Goal: Browse casually

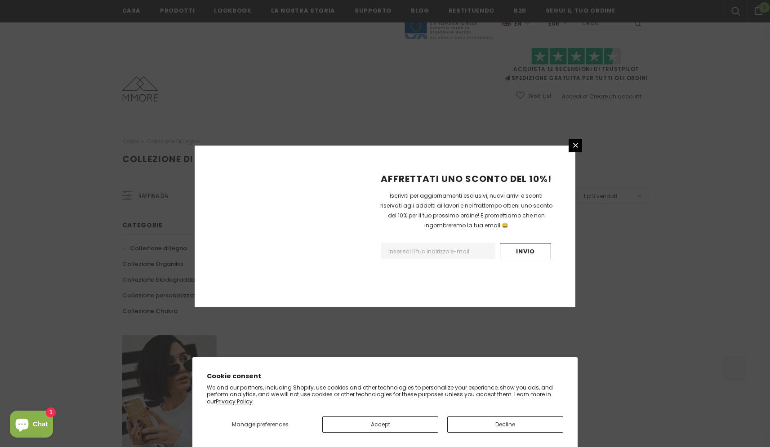
scroll to position [474, 0]
